Goal: Information Seeking & Learning: Understand process/instructions

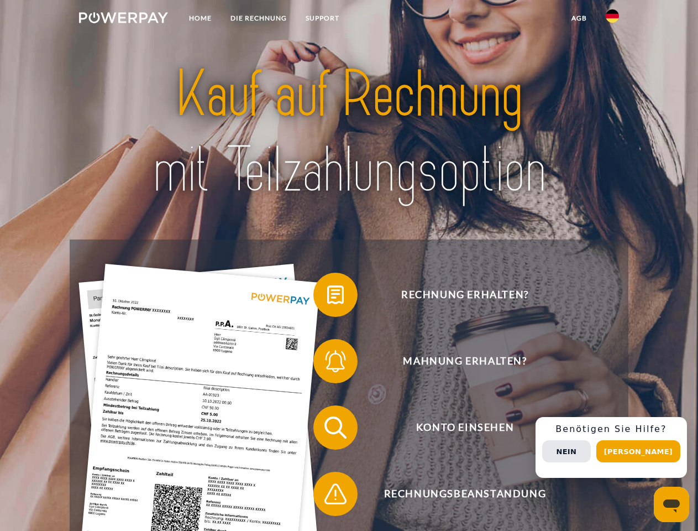
click at [123, 19] on img at bounding box center [123, 17] width 89 height 11
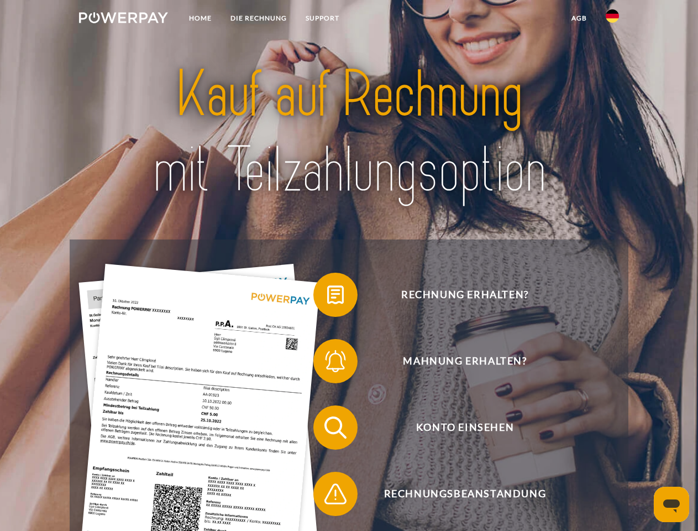
click at [613, 19] on img at bounding box center [612, 15] width 13 height 13
click at [579, 18] on link "agb" at bounding box center [579, 18] width 34 height 20
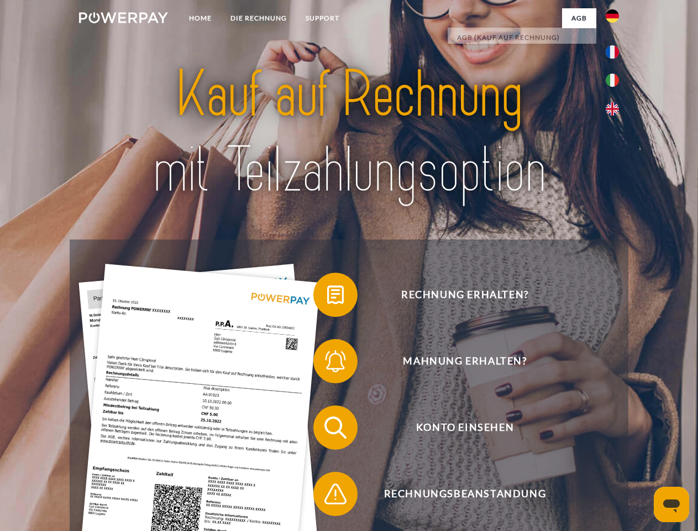
click at [327, 297] on span at bounding box center [318, 294] width 55 height 55
click at [327, 363] on span at bounding box center [318, 360] width 55 height 55
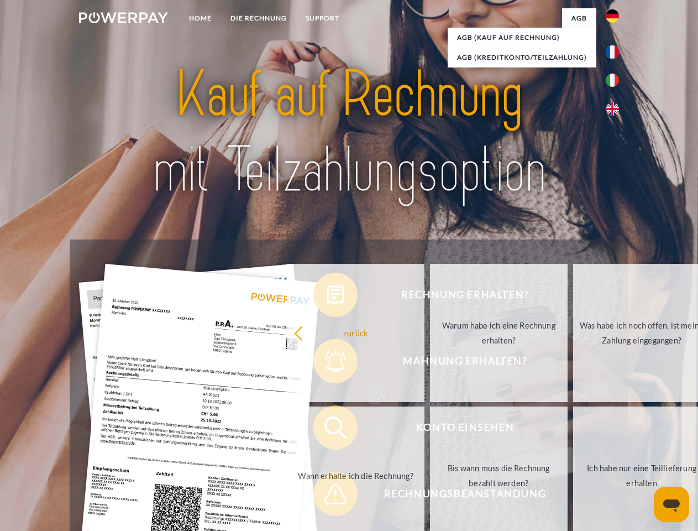
click at [430, 430] on link "Bis wann muss die Rechnung bezahlt werden?" at bounding box center [499, 475] width 138 height 138
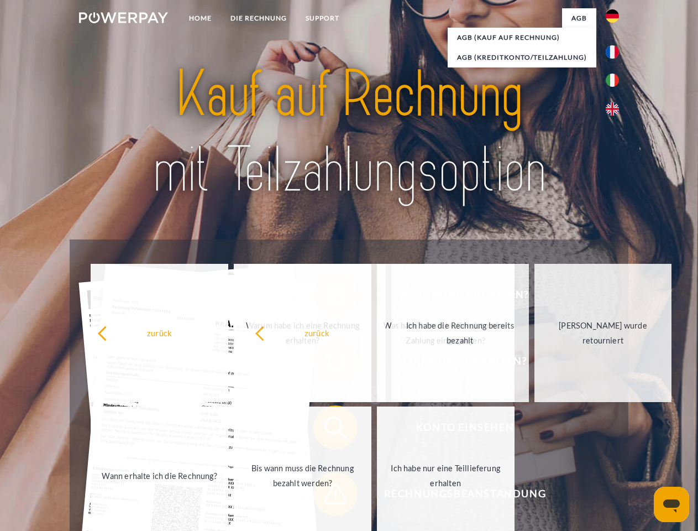
click at [327, 496] on span at bounding box center [318, 493] width 55 height 55
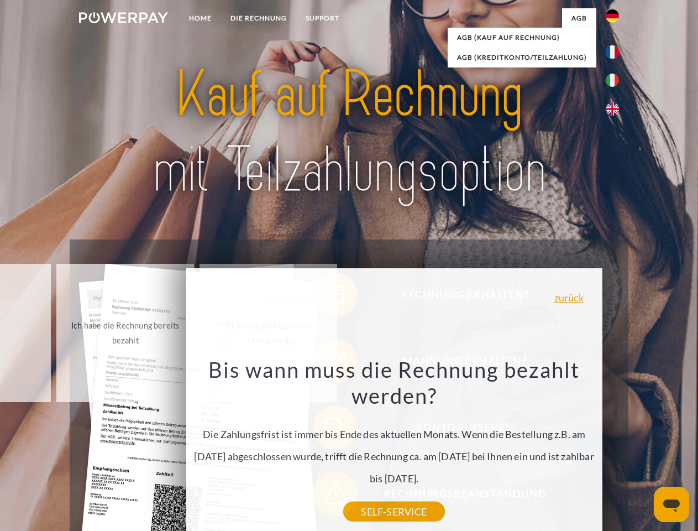
click at [615, 447] on div "Rechnung erhalten? Mahnung erhalten? Konto einsehen" at bounding box center [349, 460] width 558 height 442
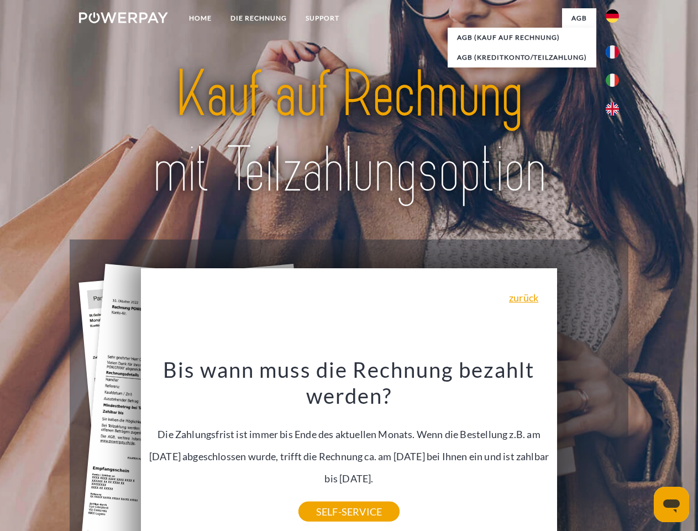
click at [588, 449] on span "Konto einsehen" at bounding box center [464, 427] width 271 height 44
click at [642, 451] on header "Home DIE RECHNUNG SUPPORT" at bounding box center [349, 381] width 698 height 763
